Goal: Find specific page/section: Find specific page/section

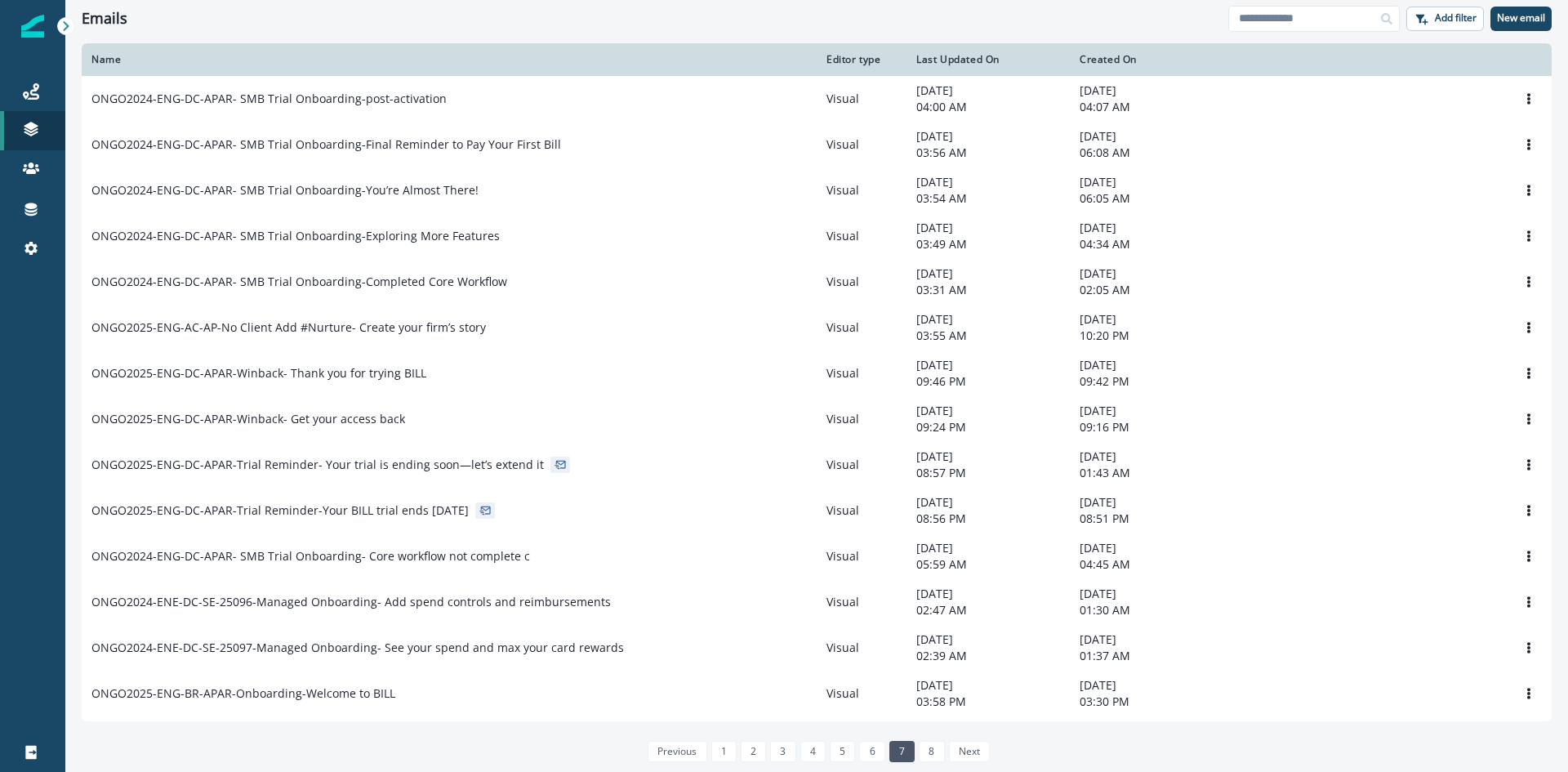
scroll to position [752, 0]
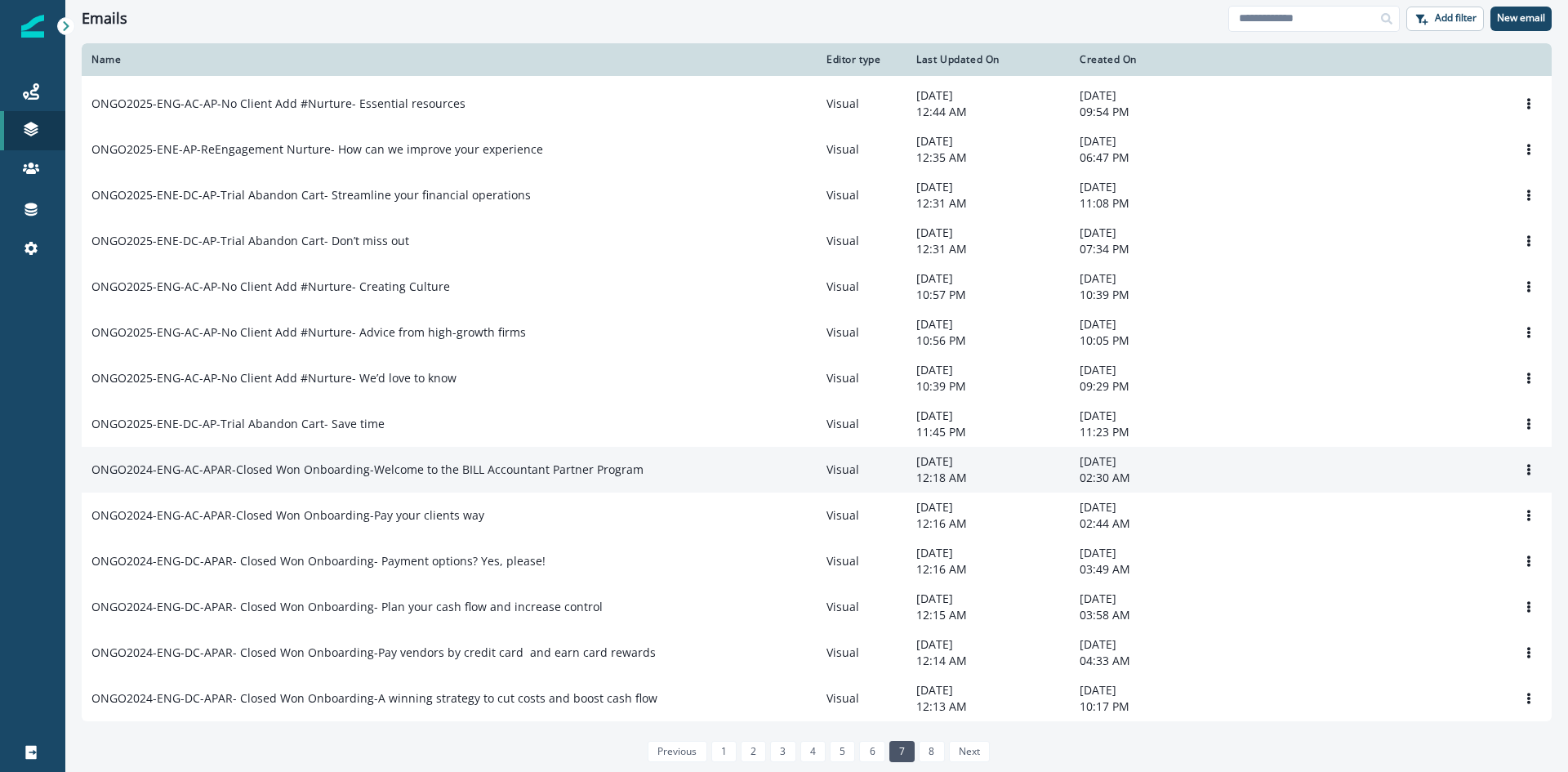
click at [518, 466] on p "ONGO2024-ENG-AC-APAR-Closed Won Onboarding-Welcome to the BILL Accountant Partn…" at bounding box center [366, 470] width 552 height 16
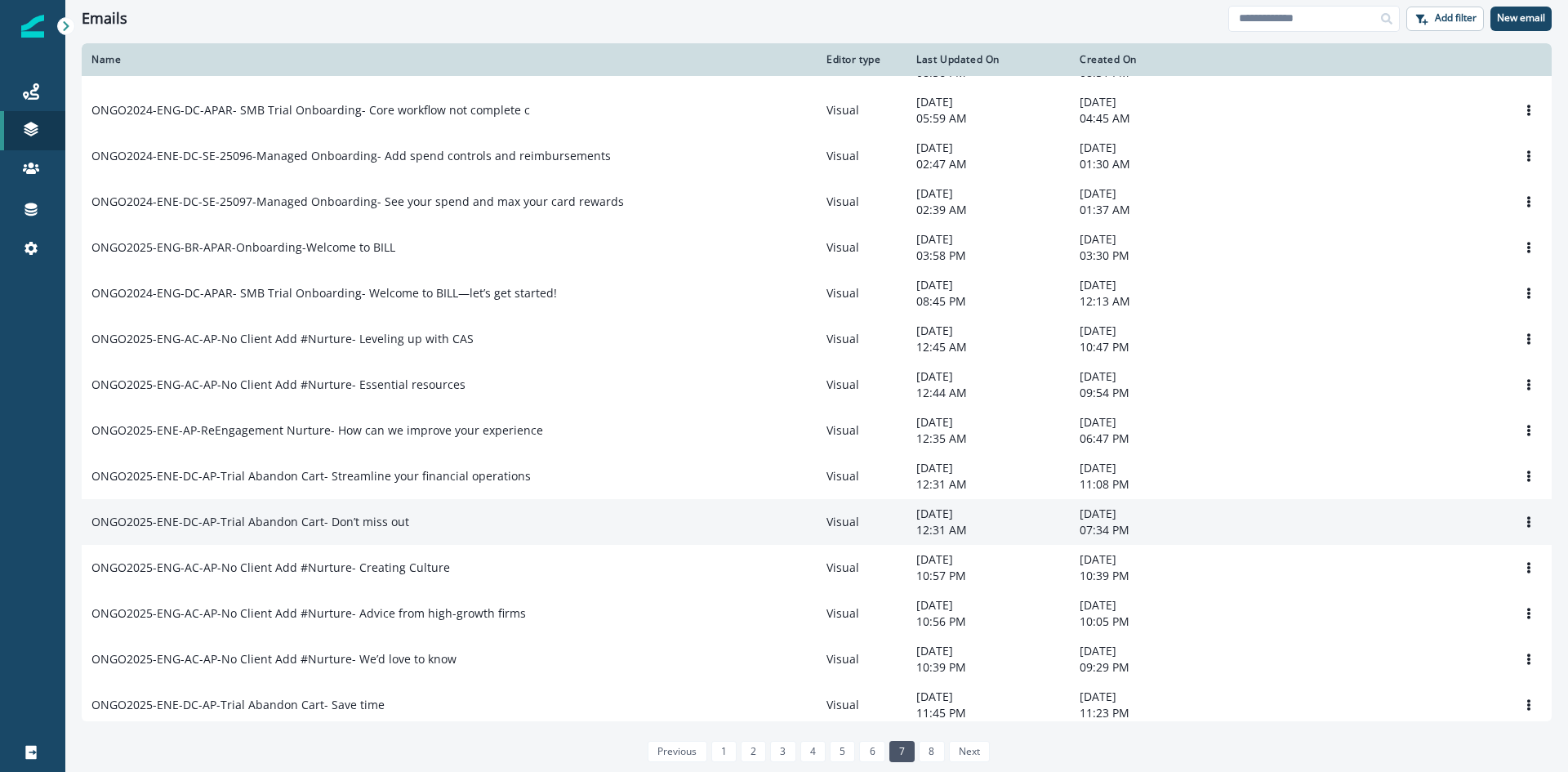
scroll to position [445, 0]
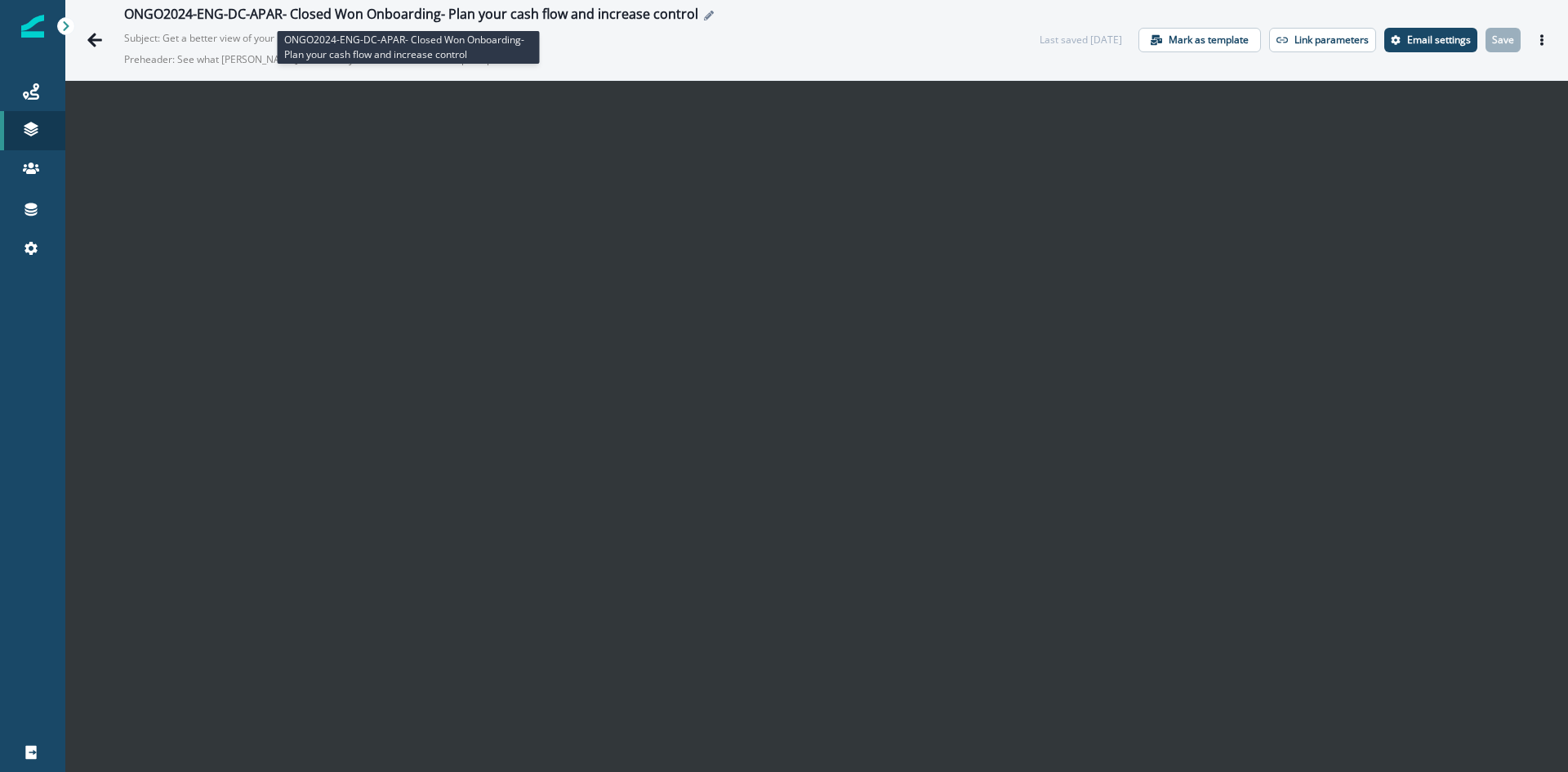
click at [587, 14] on div "ONGO2024-ENG-DC-APAR- Closed Won Onboarding- Plan your cash flow and increase c…" at bounding box center [410, 16] width 574 height 18
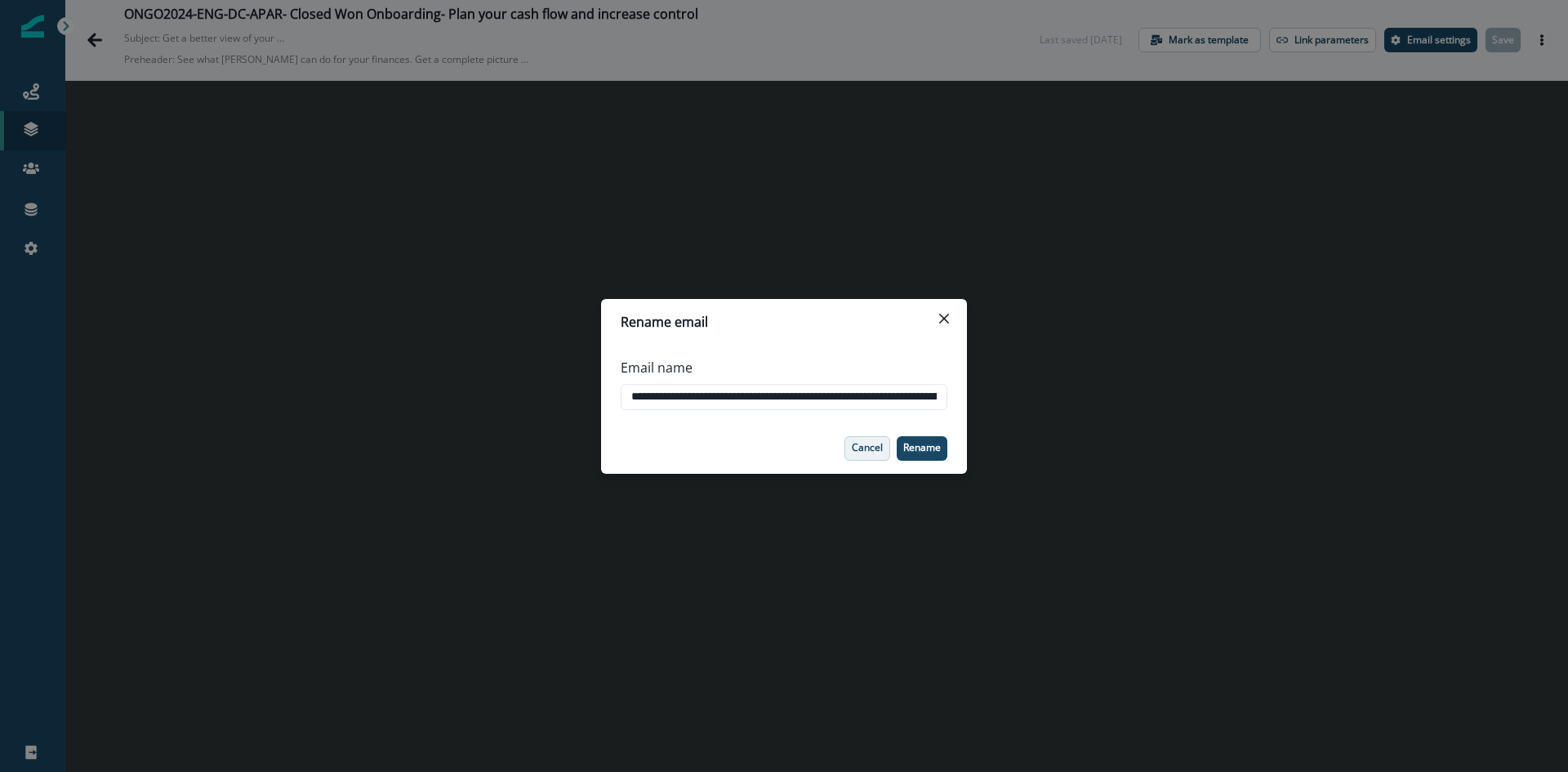
click at [859, 445] on p "Cancel" at bounding box center [867, 448] width 31 height 12
click at [852, 453] on p "Cancel" at bounding box center [867, 448] width 31 height 12
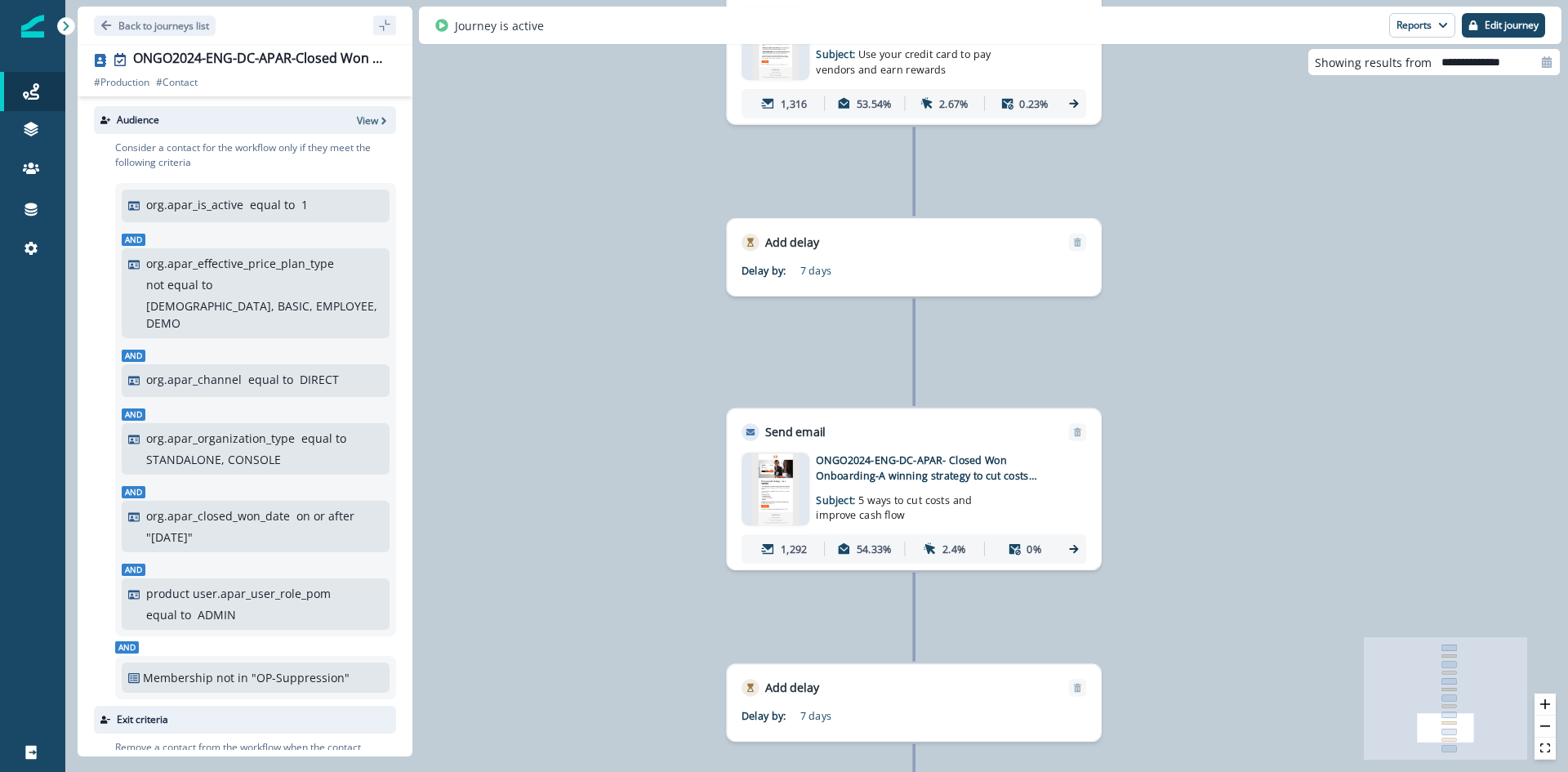
scroll to position [289, 0]
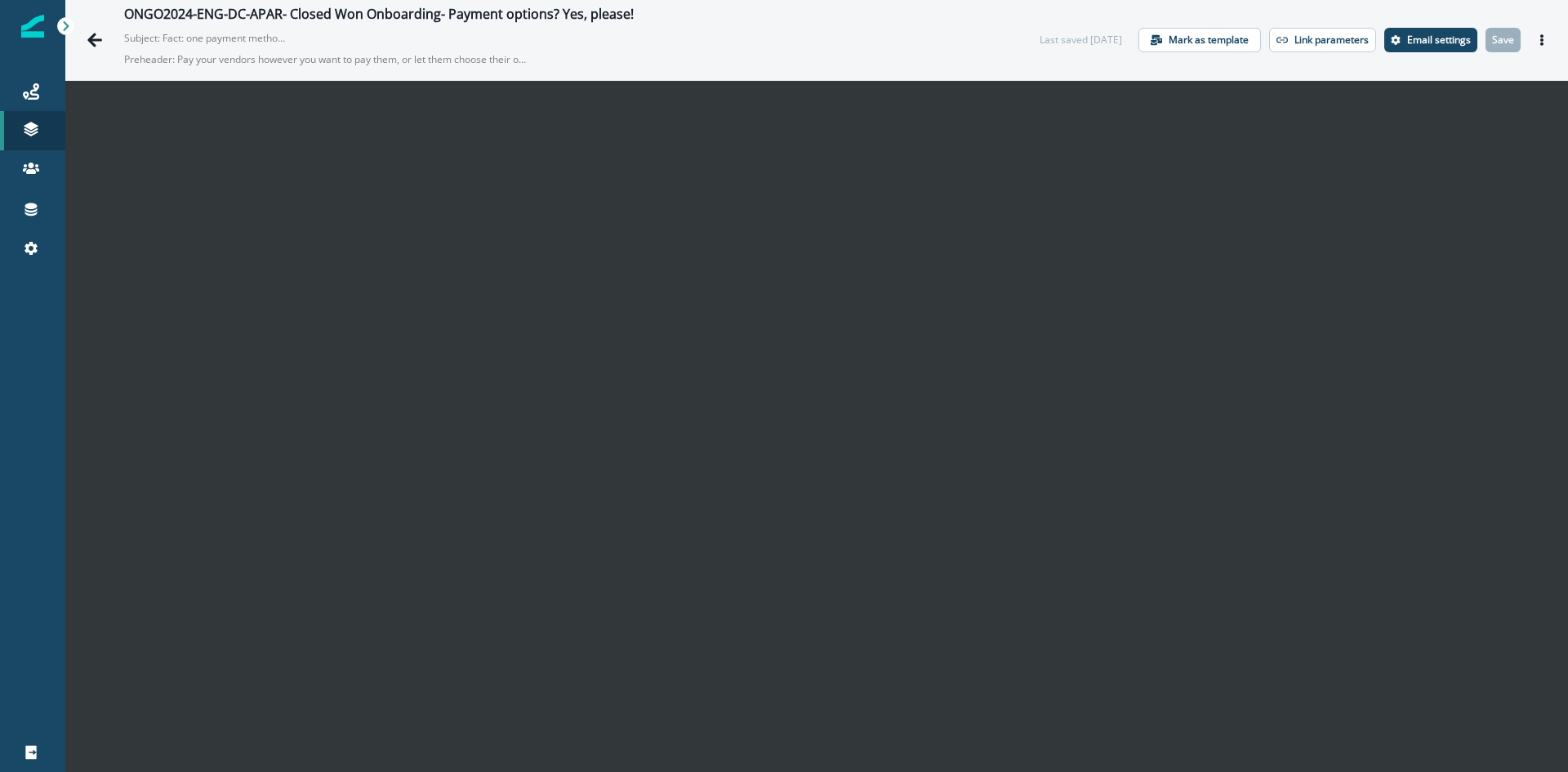
click at [490, 26] on div "ONGO2024-ENG-DC-APAR- Closed Won Onboarding- Payment options? Yes, please! Subj…" at bounding box center [565, 41] width 883 height 67
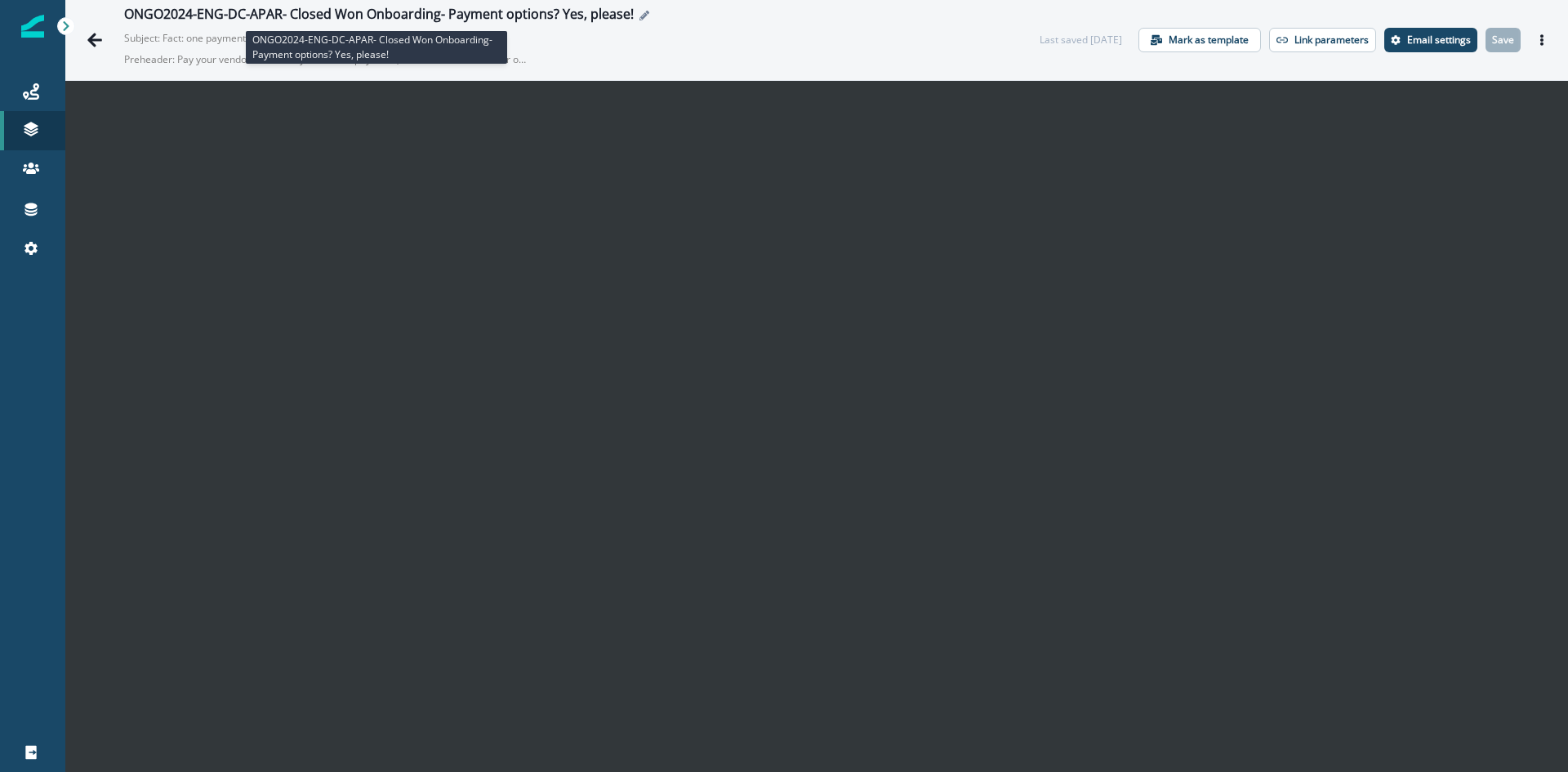
click at [570, 9] on div "ONGO2024-ENG-DC-APAR- Closed Won Onboarding- Payment options? Yes, please!" at bounding box center [378, 16] width 509 height 18
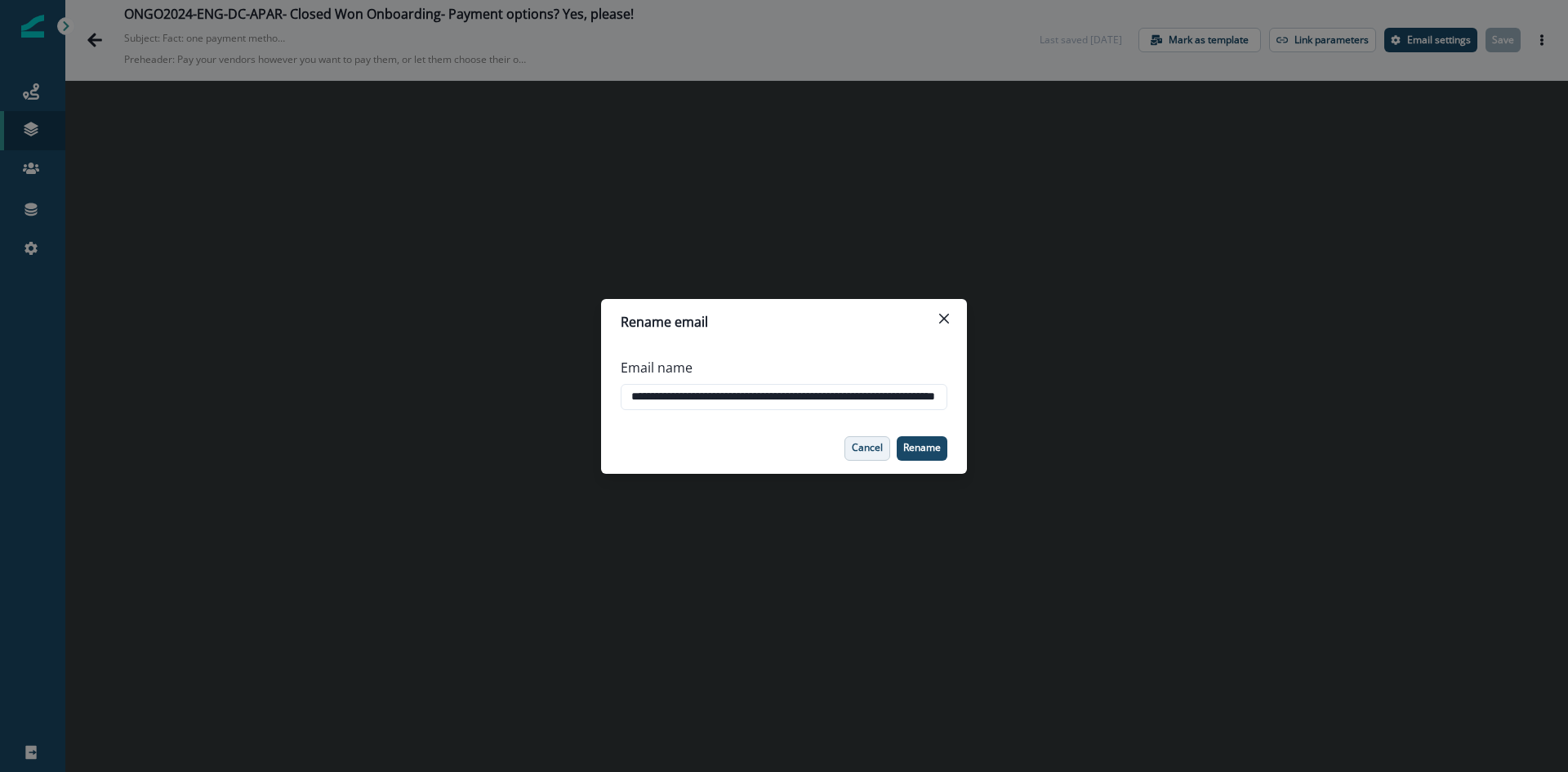
click at [860, 439] on button "Cancel" at bounding box center [867, 448] width 46 height 25
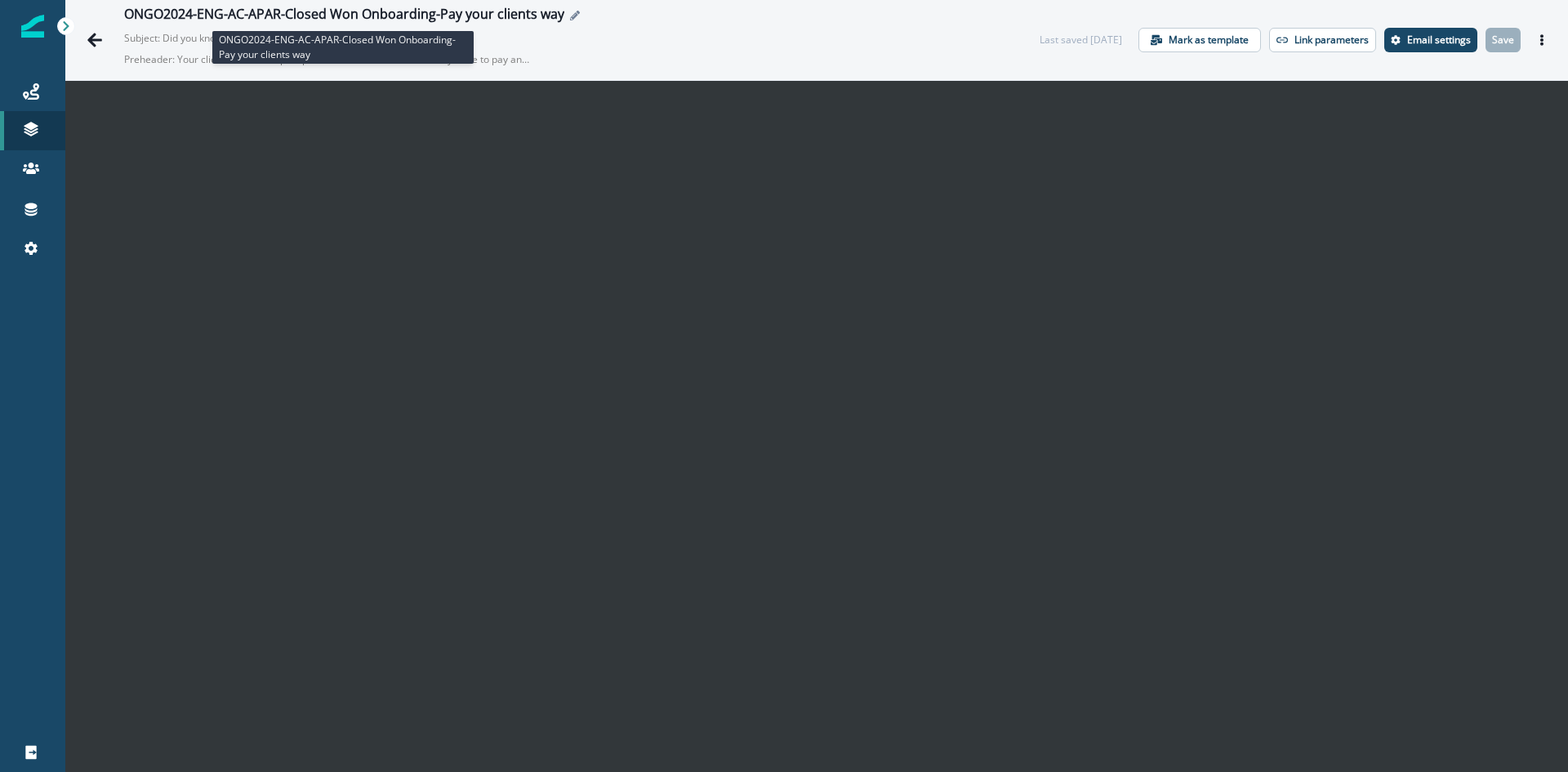
click at [448, 7] on div "ONGO2024-ENG-AC-APAR-Closed Won Onboarding-Pay your clients way" at bounding box center [344, 16] width 440 height 18
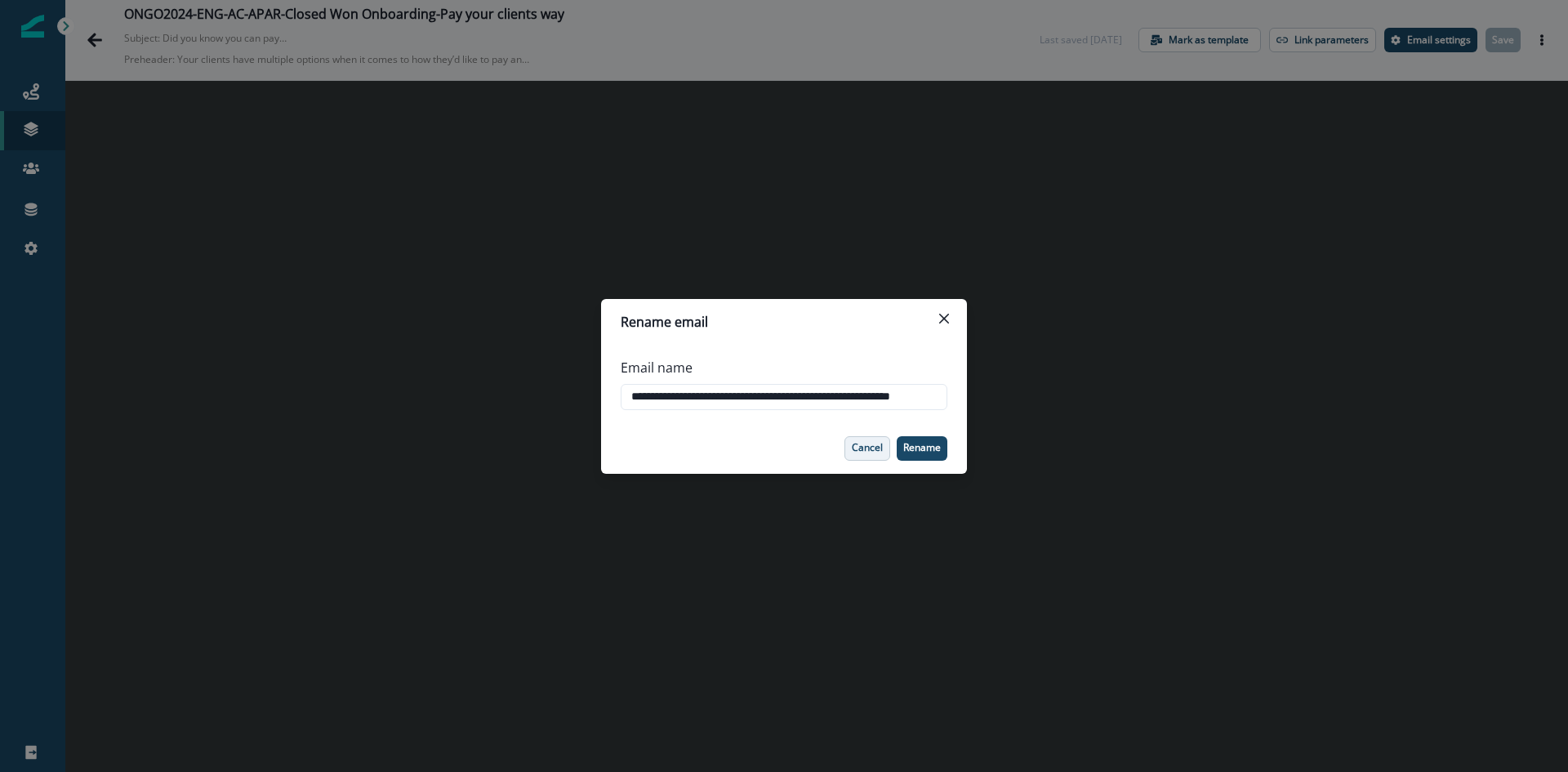
click at [872, 451] on p "Cancel" at bounding box center [867, 448] width 31 height 12
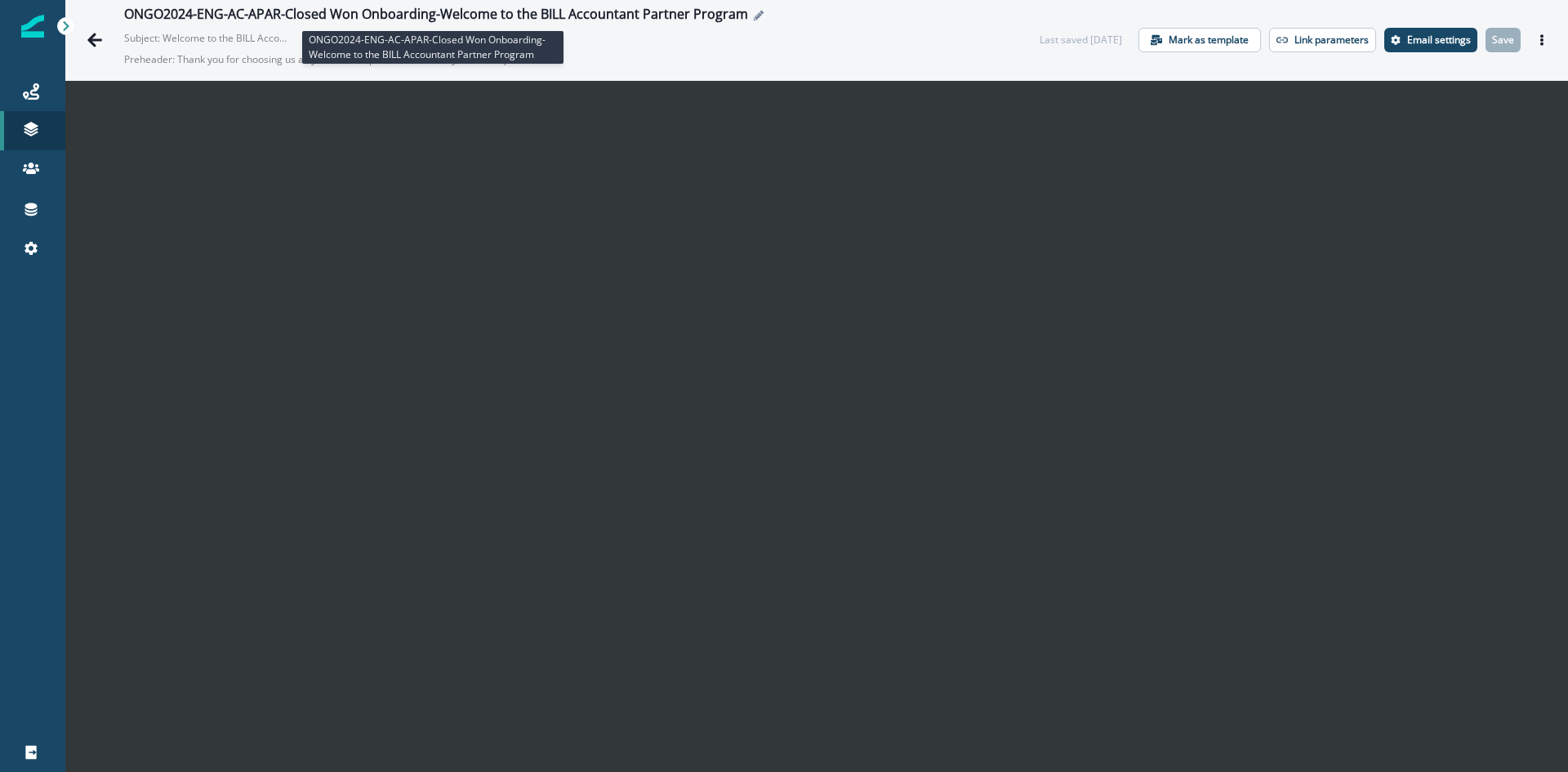
click at [694, 24] on div "ONGO2024-ENG-AC-APAR-Closed Won Onboarding-Welcome to the BILL Accountant Partn…" at bounding box center [436, 16] width 624 height 18
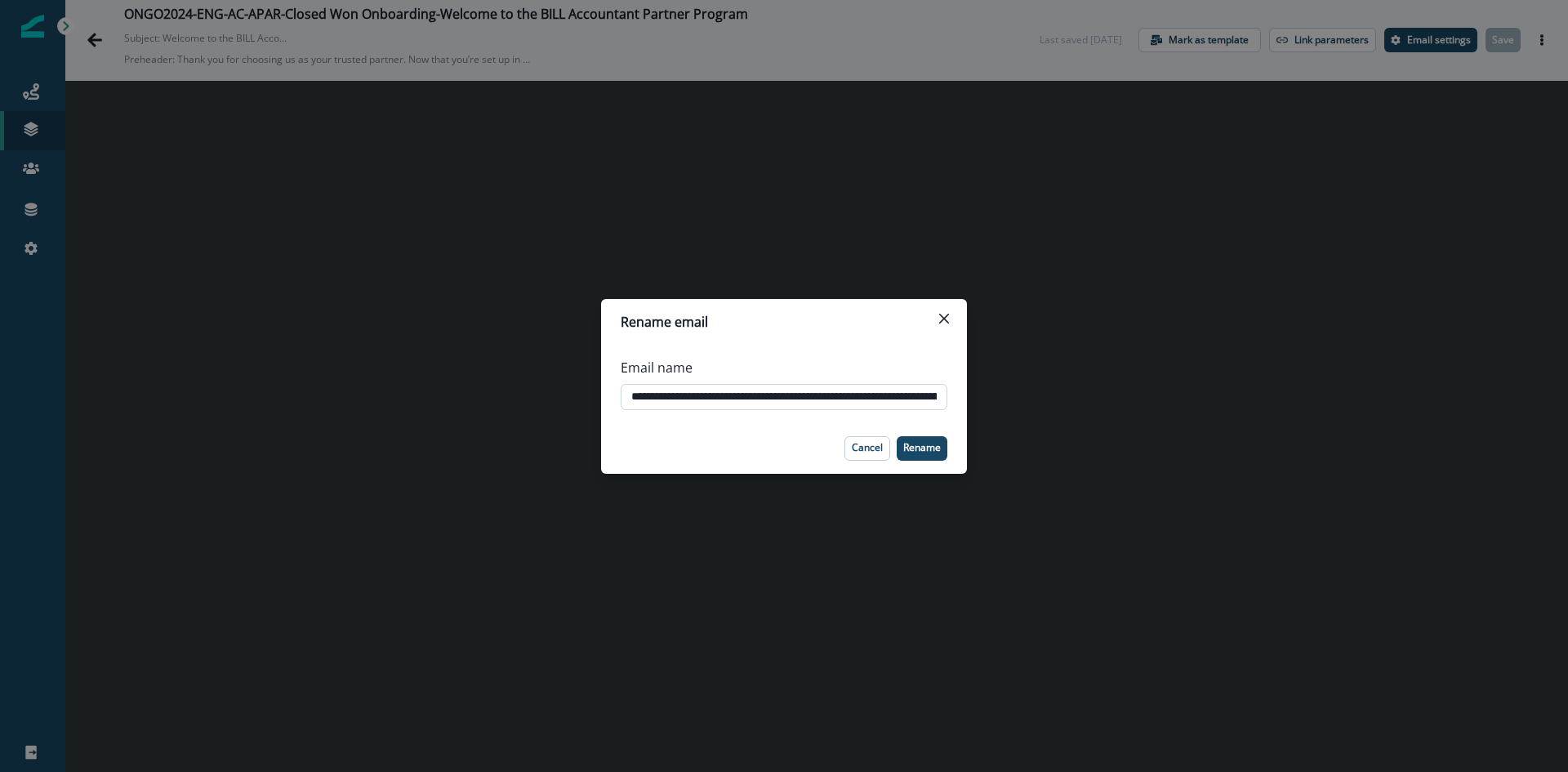
click at [760, 408] on input "**********" at bounding box center [784, 396] width 327 height 26
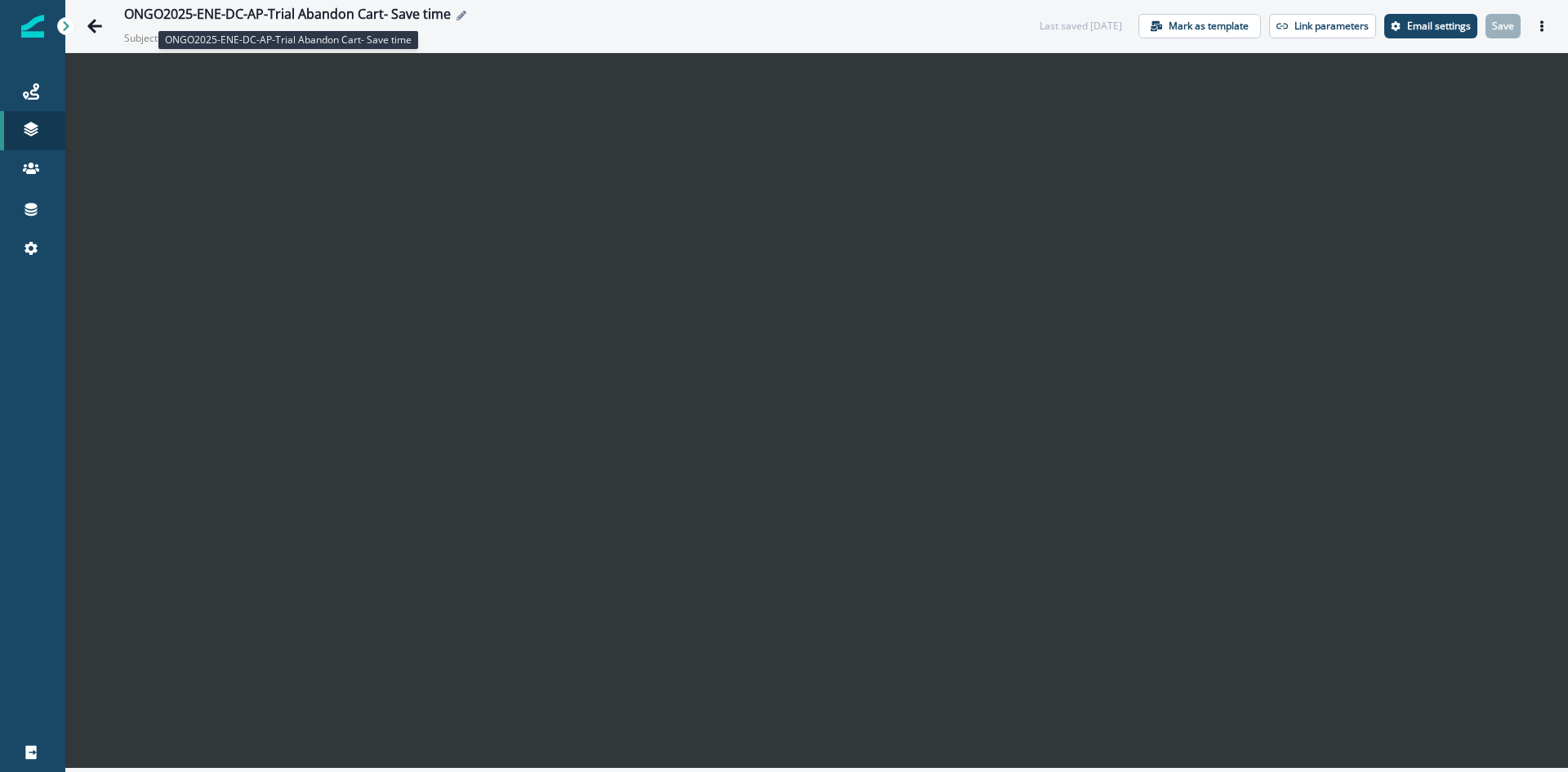
click at [414, 15] on div "ONGO2025-ENE-DC-AP-Trial Abandon Cart- Save time" at bounding box center [287, 16] width 327 height 18
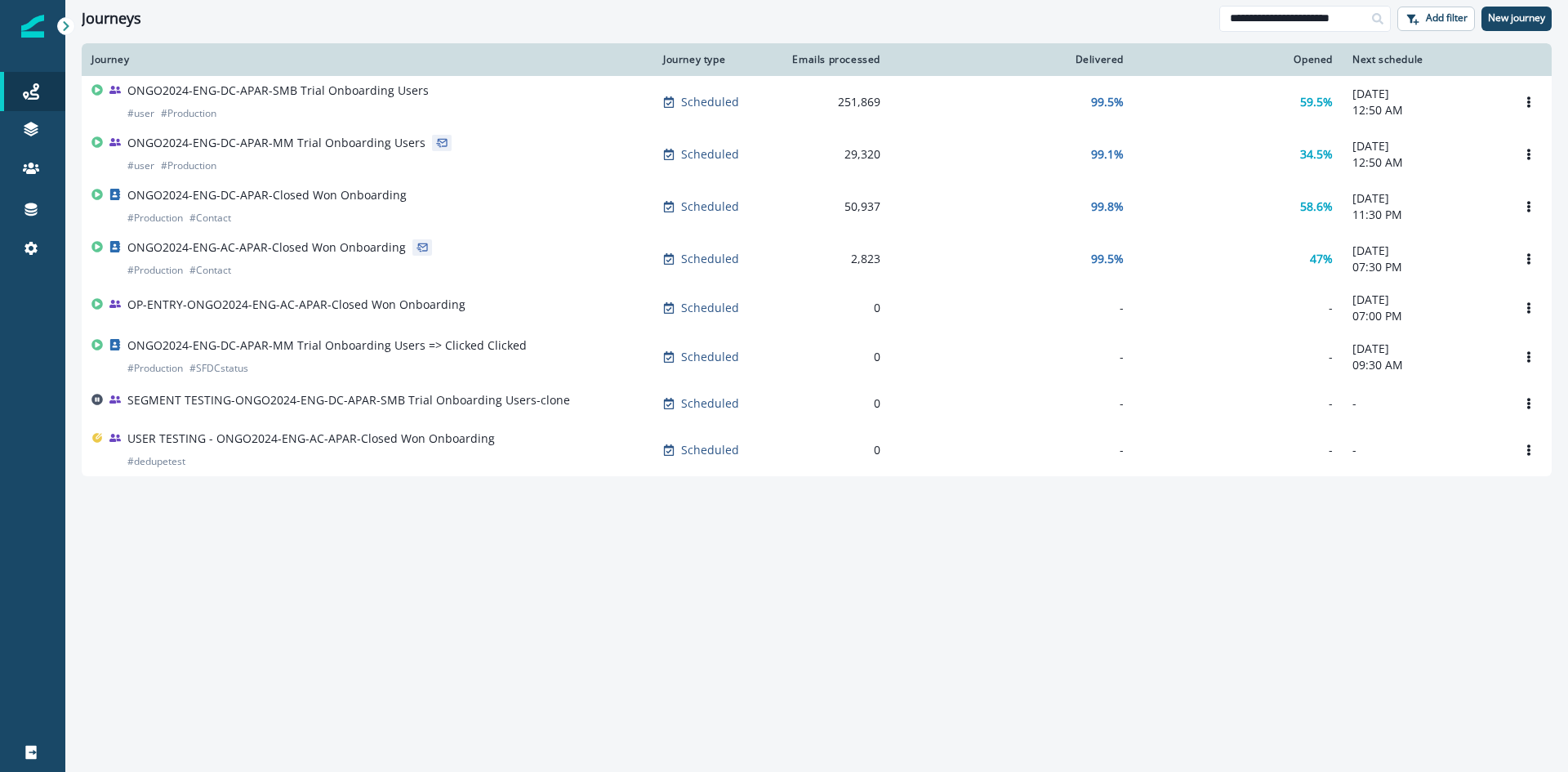
scroll to position [0, 16]
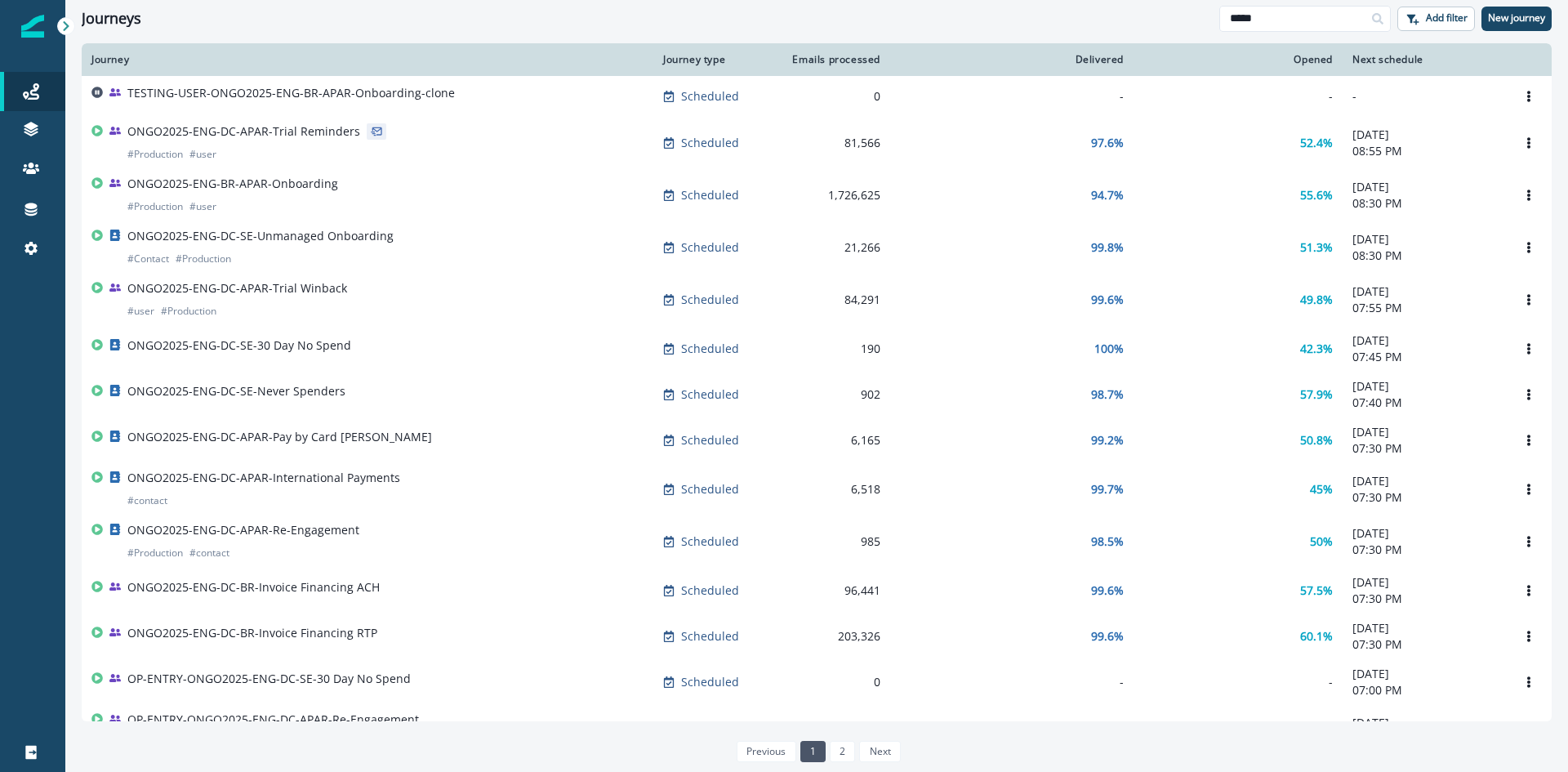
type input "****"
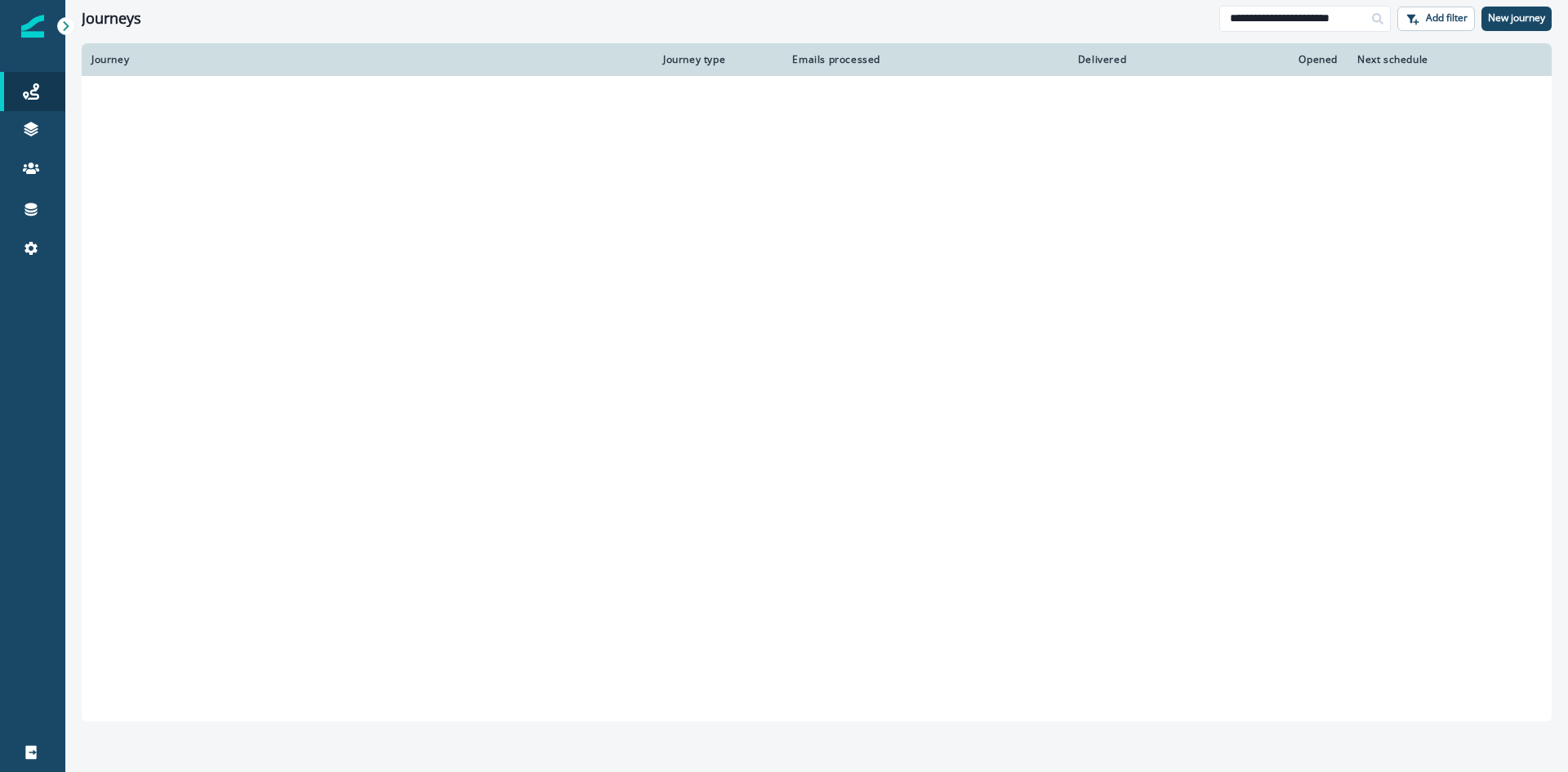
scroll to position [0, 16]
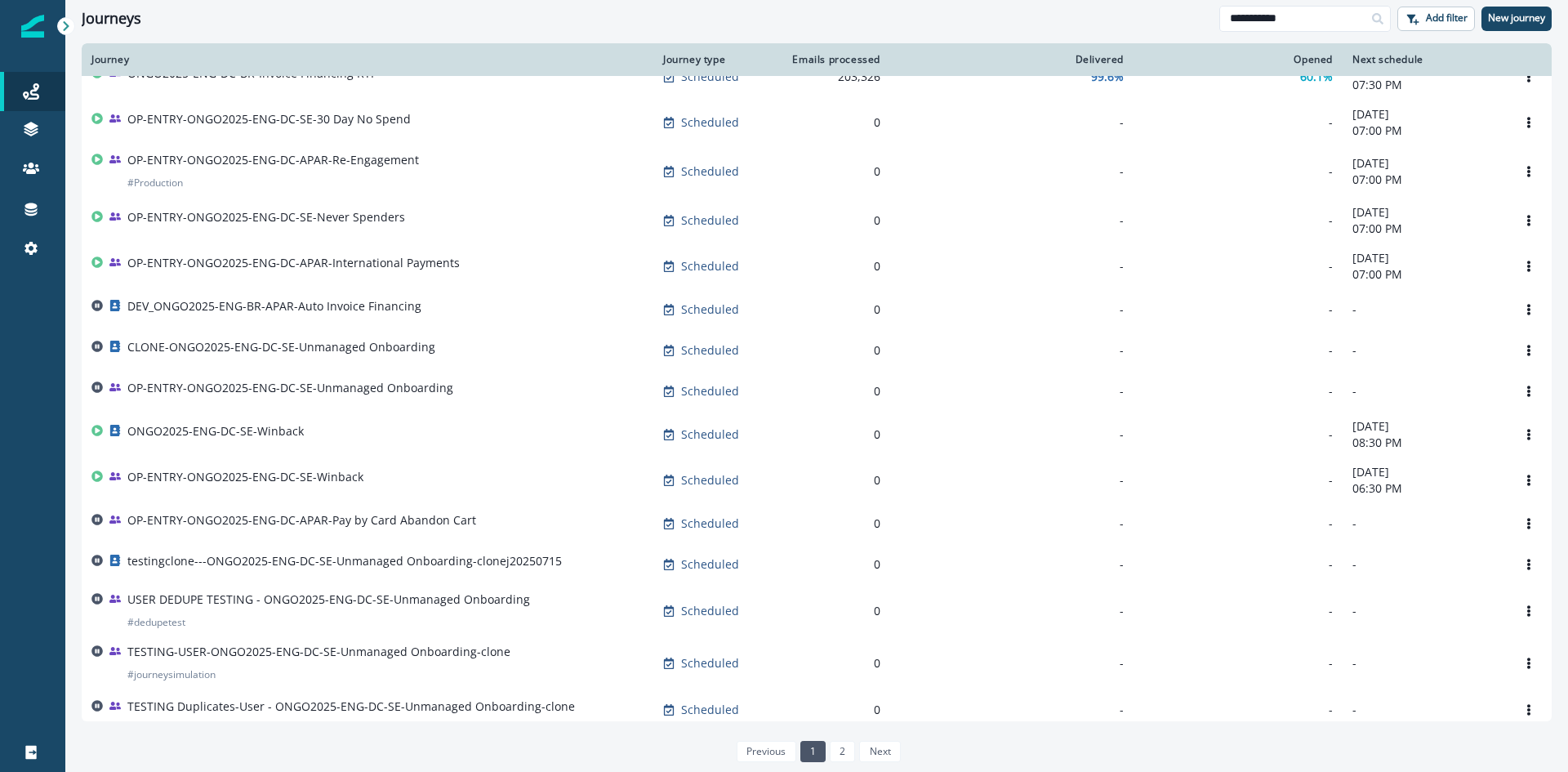
scroll to position [760, 0]
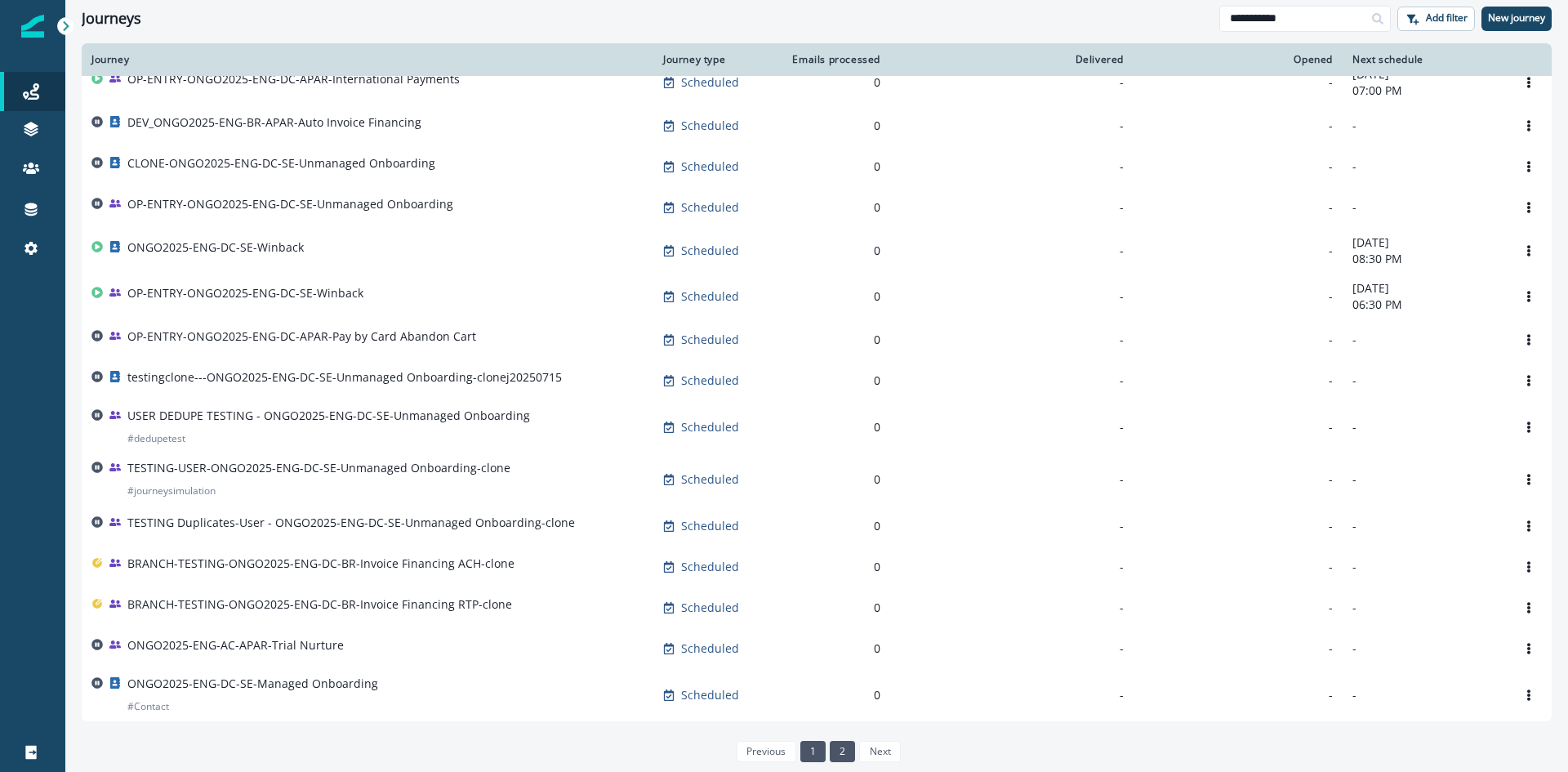
type input "**********"
click at [840, 749] on link "2" at bounding box center [842, 751] width 26 height 21
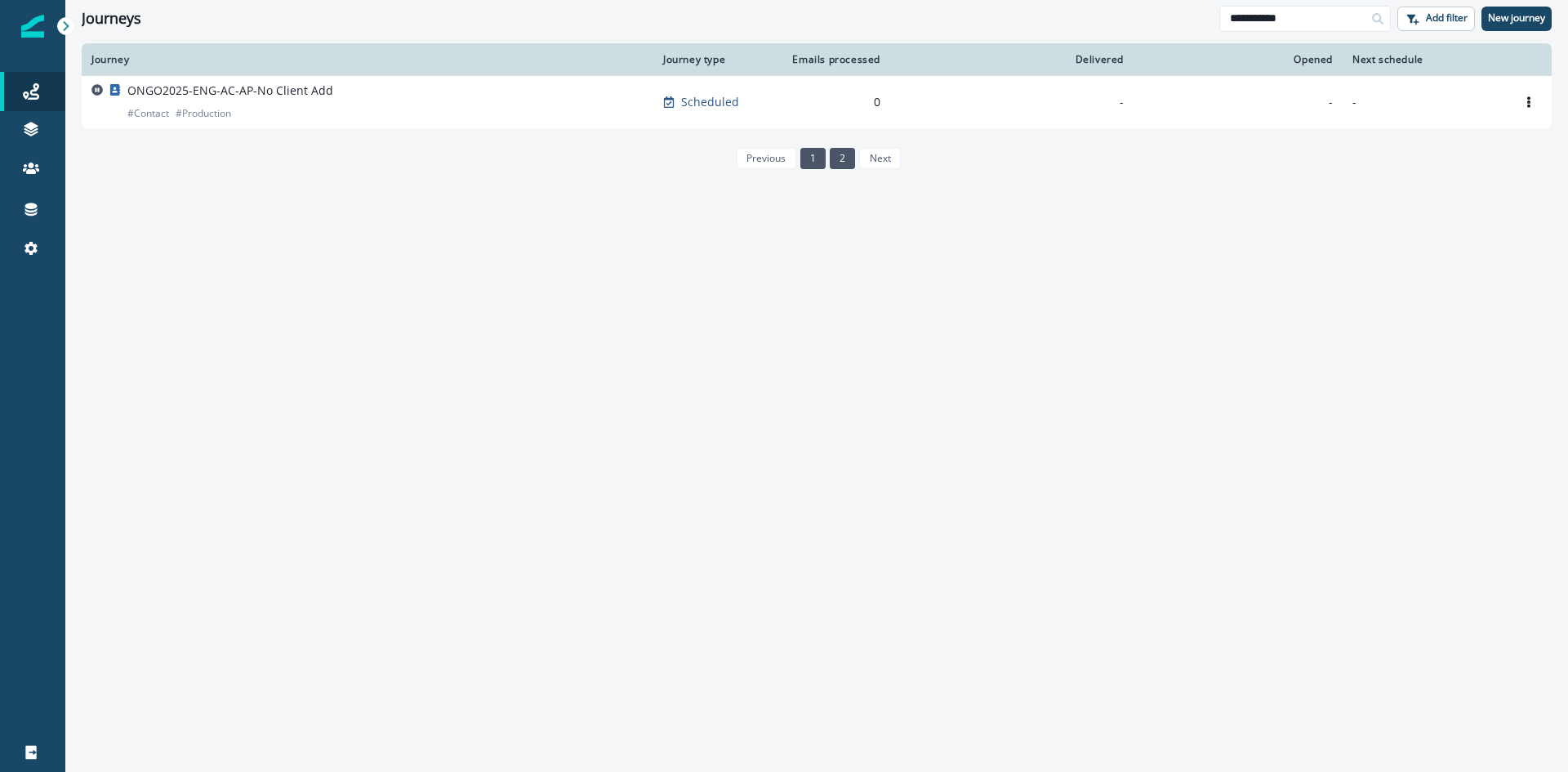
click at [810, 162] on link "1" at bounding box center [813, 158] width 26 height 21
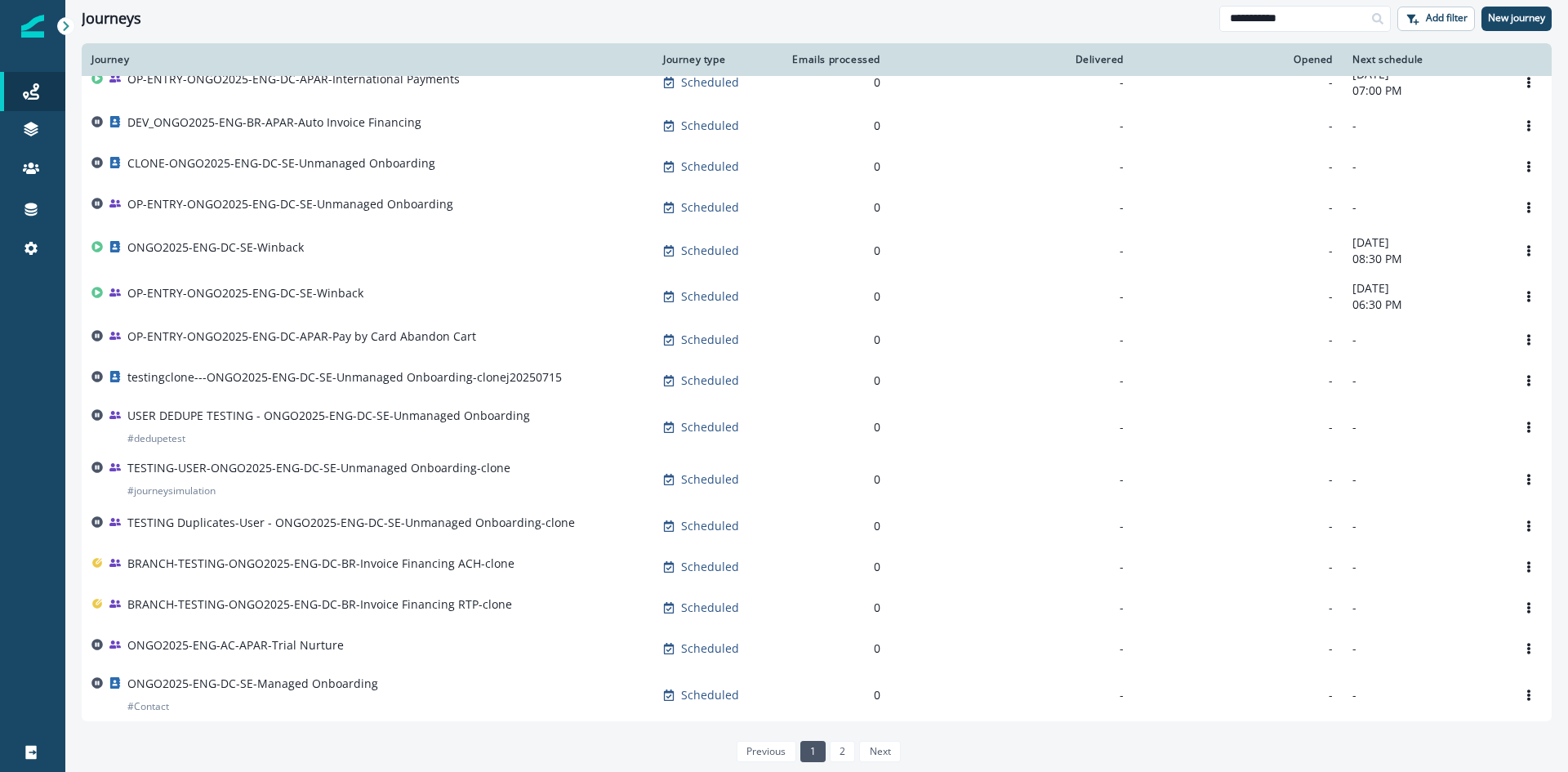
scroll to position [760, 0]
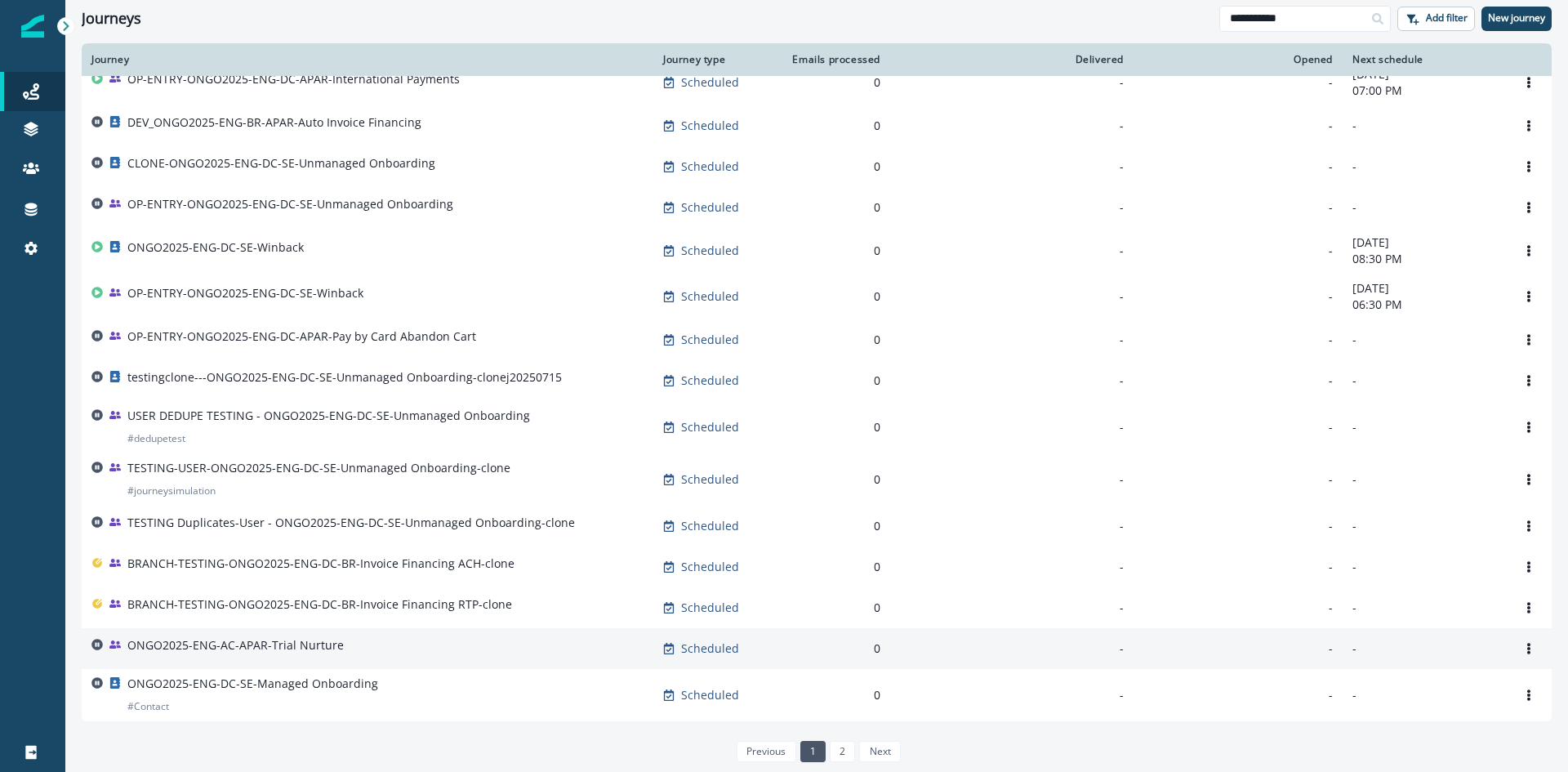
click at [369, 645] on div "ONGO2025-ENG-AC-APAR-Trial Nurture" at bounding box center [366, 648] width 552 height 23
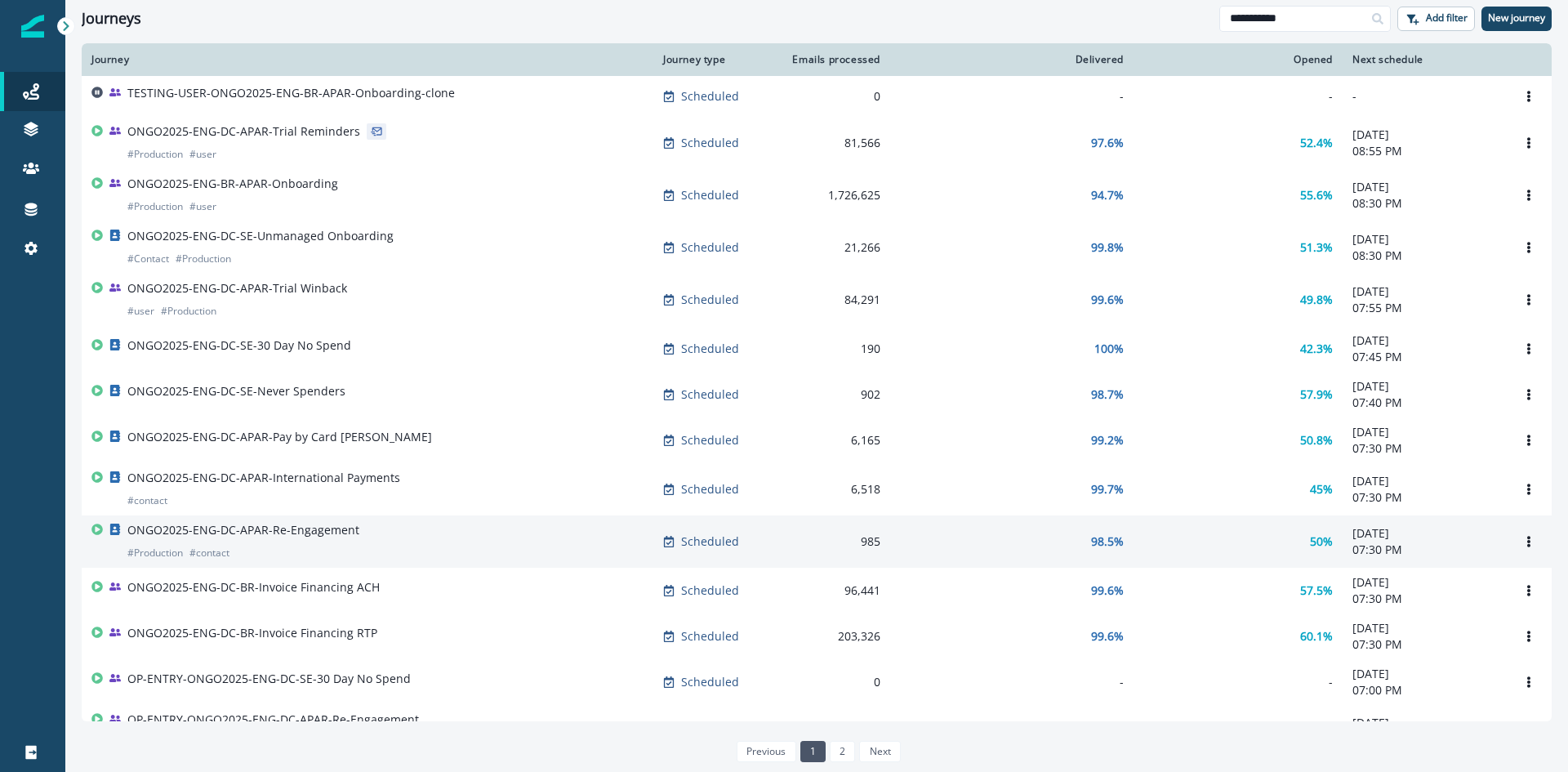
click at [509, 568] on td "ONGO2025-ENG-DC-APAR-Re-Engagement # Production # contact" at bounding box center [366, 541] width 572 height 53
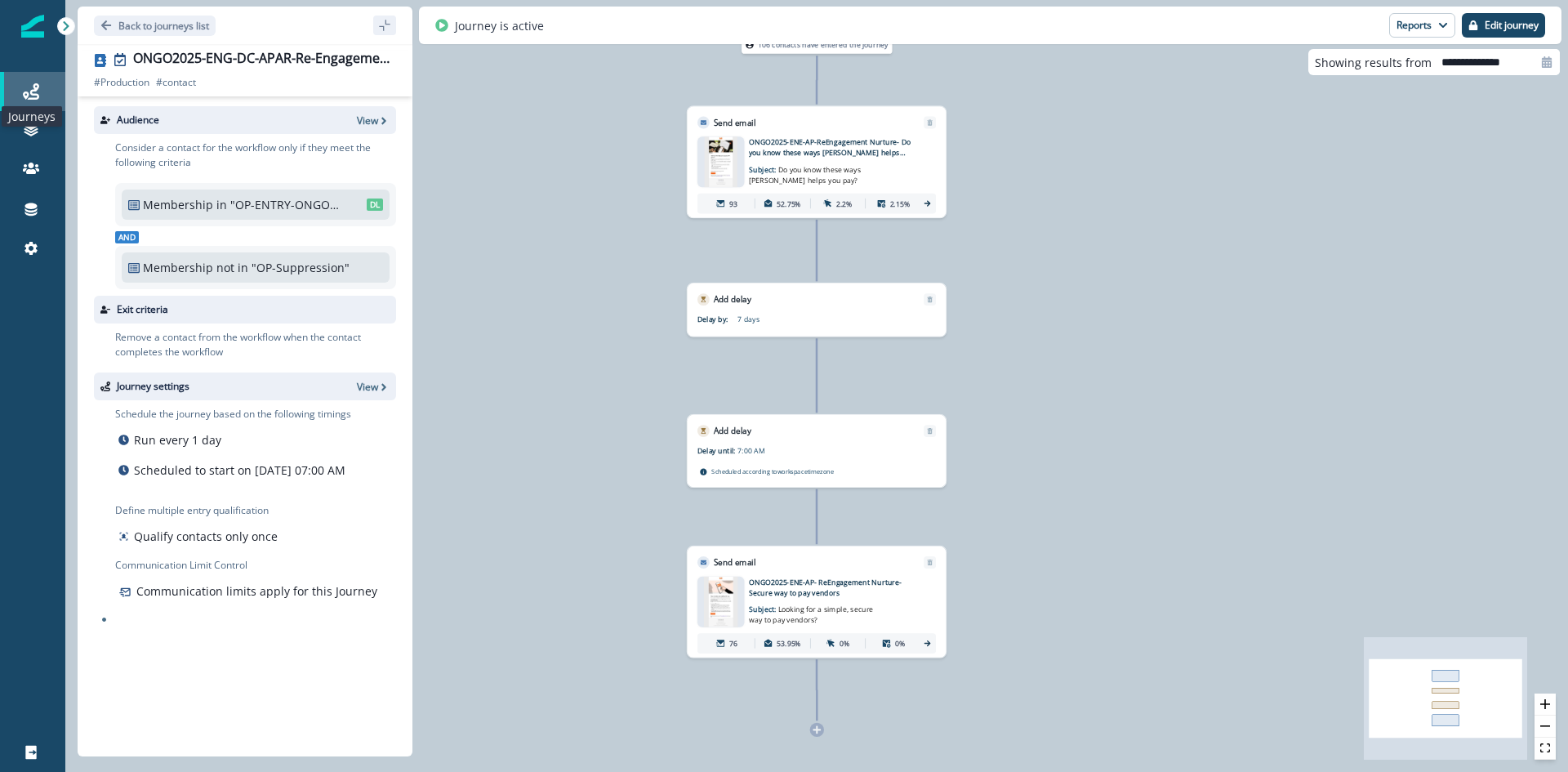
click at [37, 90] on icon at bounding box center [31, 91] width 16 height 16
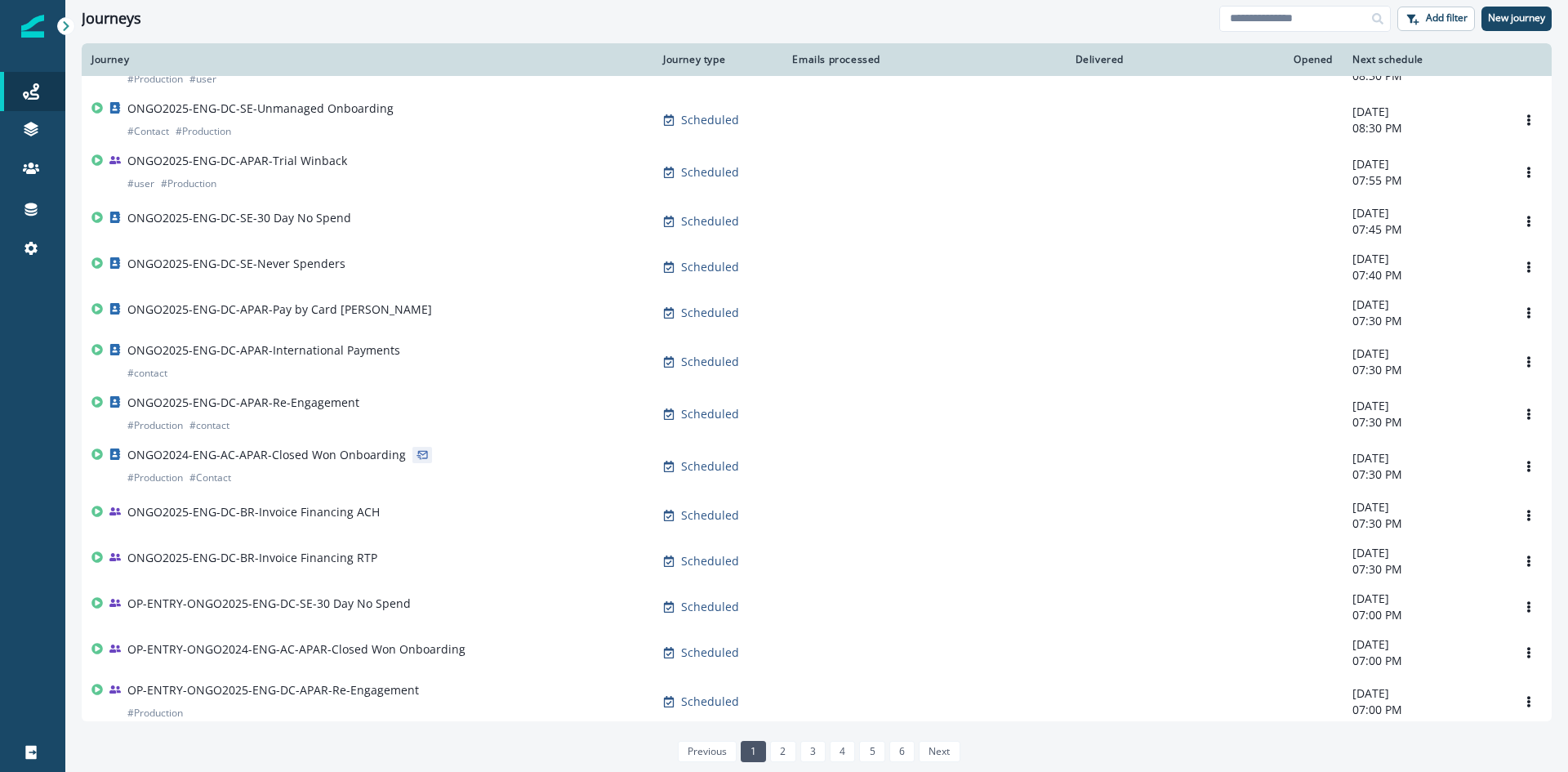
scroll to position [779, 0]
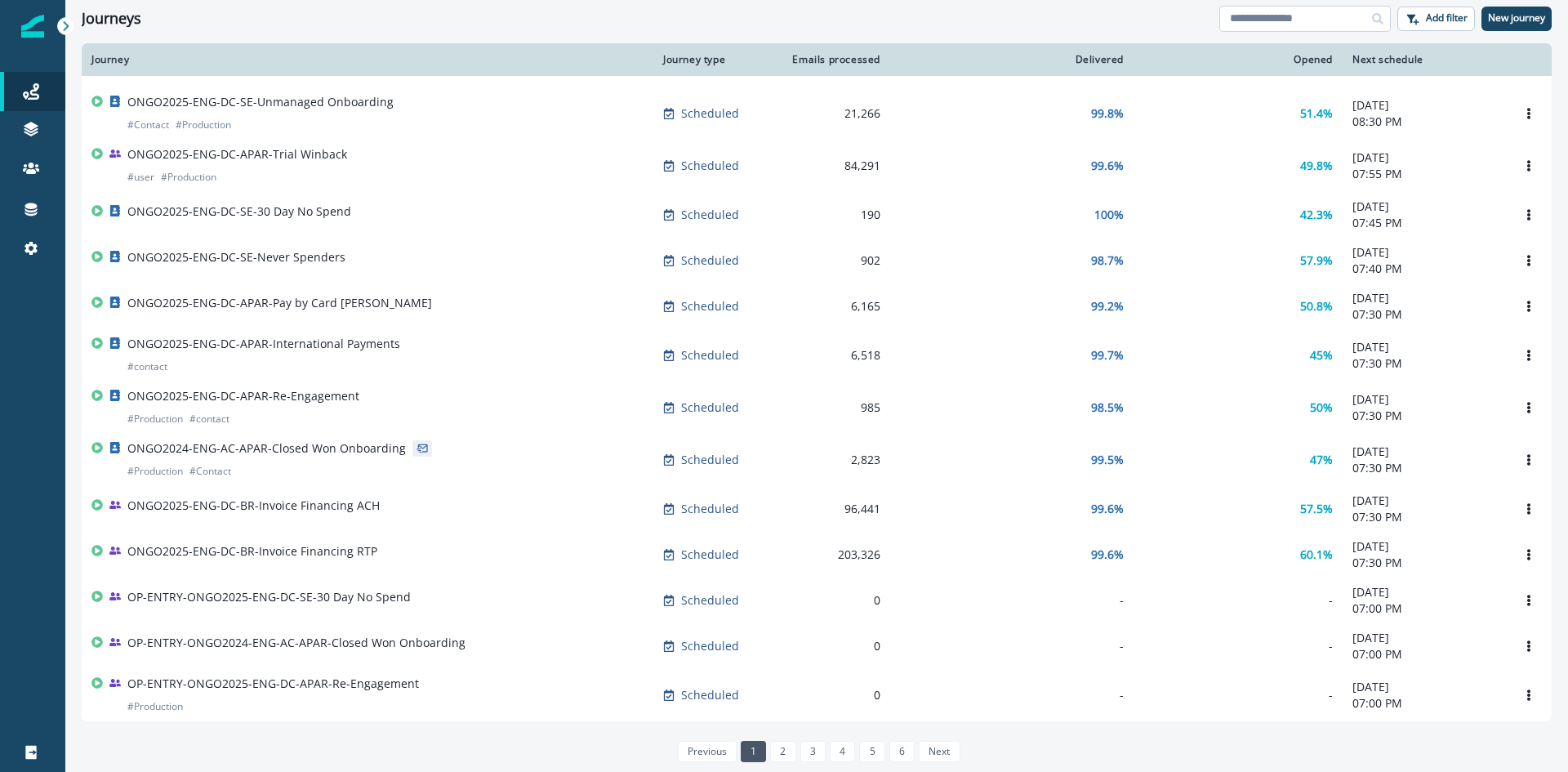
click at [1308, 21] on input at bounding box center [1305, 19] width 171 height 26
paste input "**********"
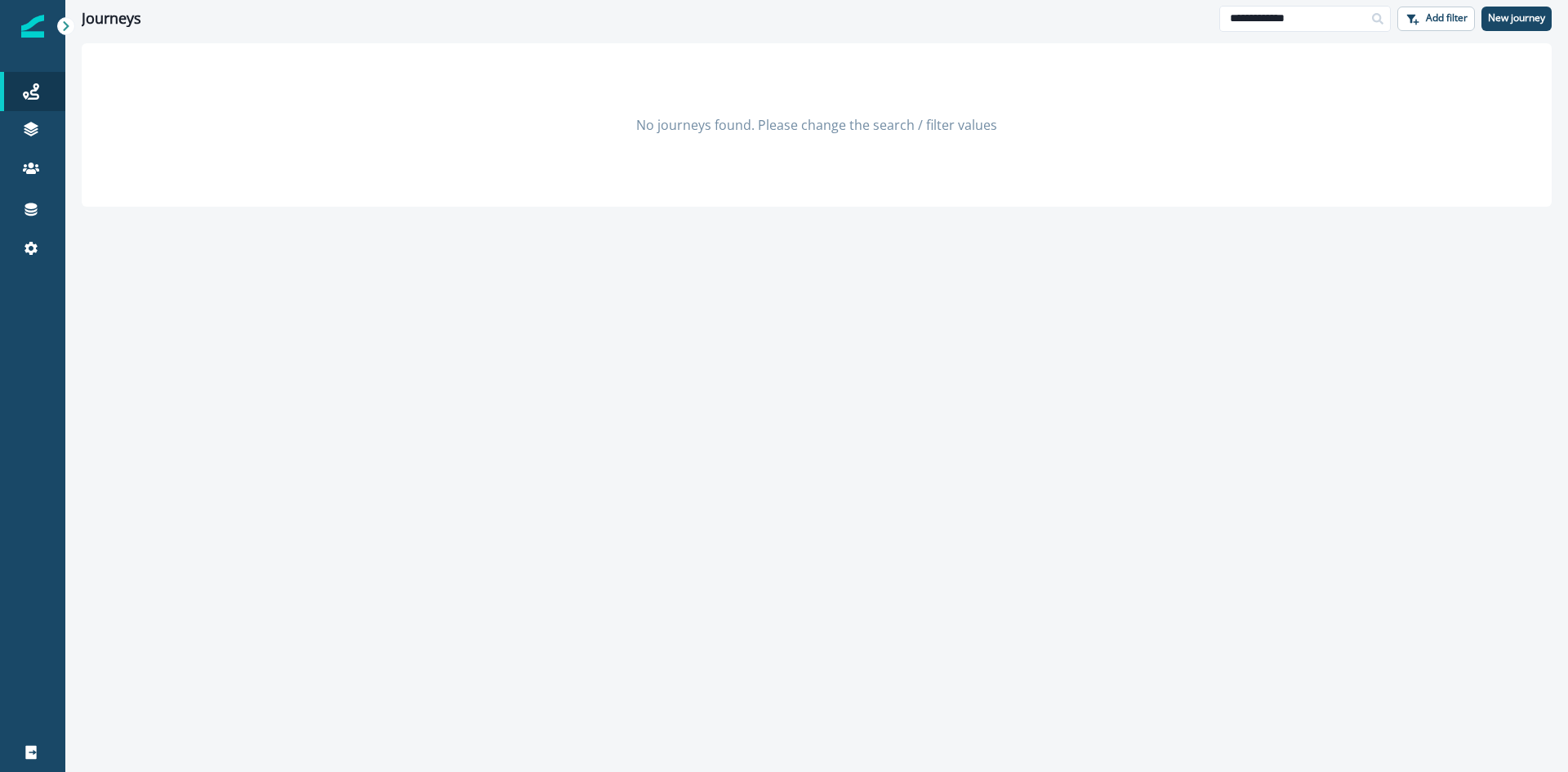
type input "**********"
